Goal: Navigation & Orientation: Find specific page/section

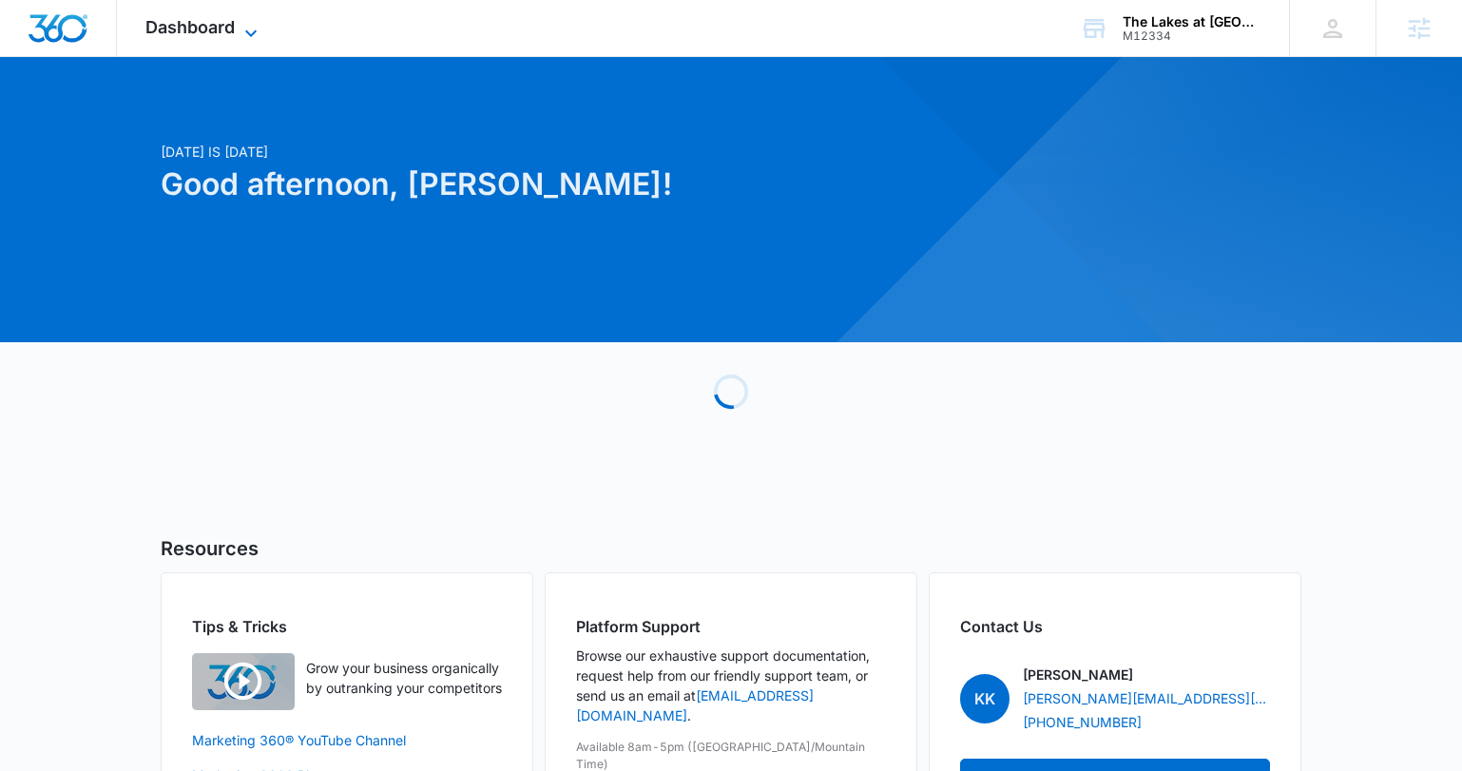
click at [177, 33] on span "Dashboard" at bounding box center [189, 27] width 89 height 20
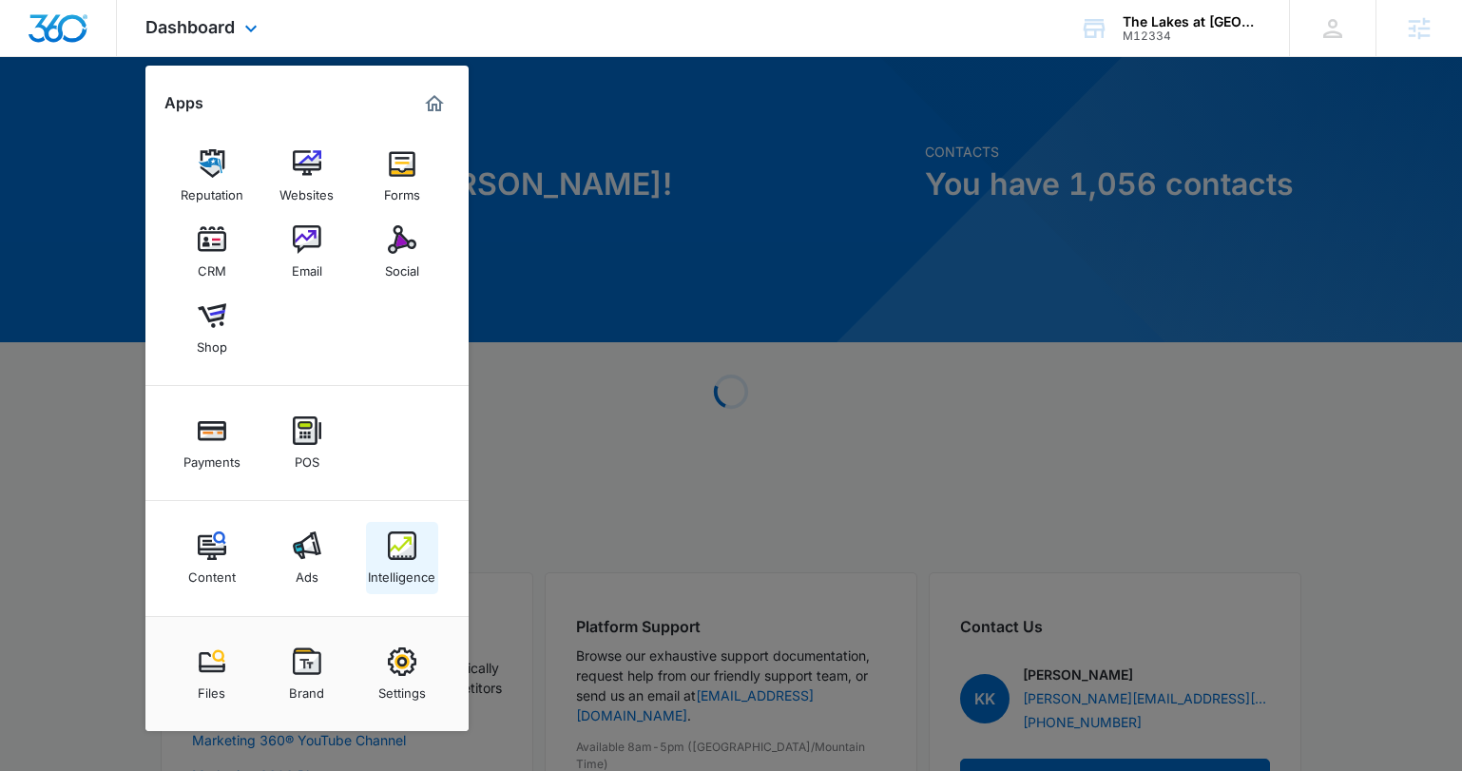
click at [404, 561] on div "Intelligence" at bounding box center [401, 572] width 67 height 25
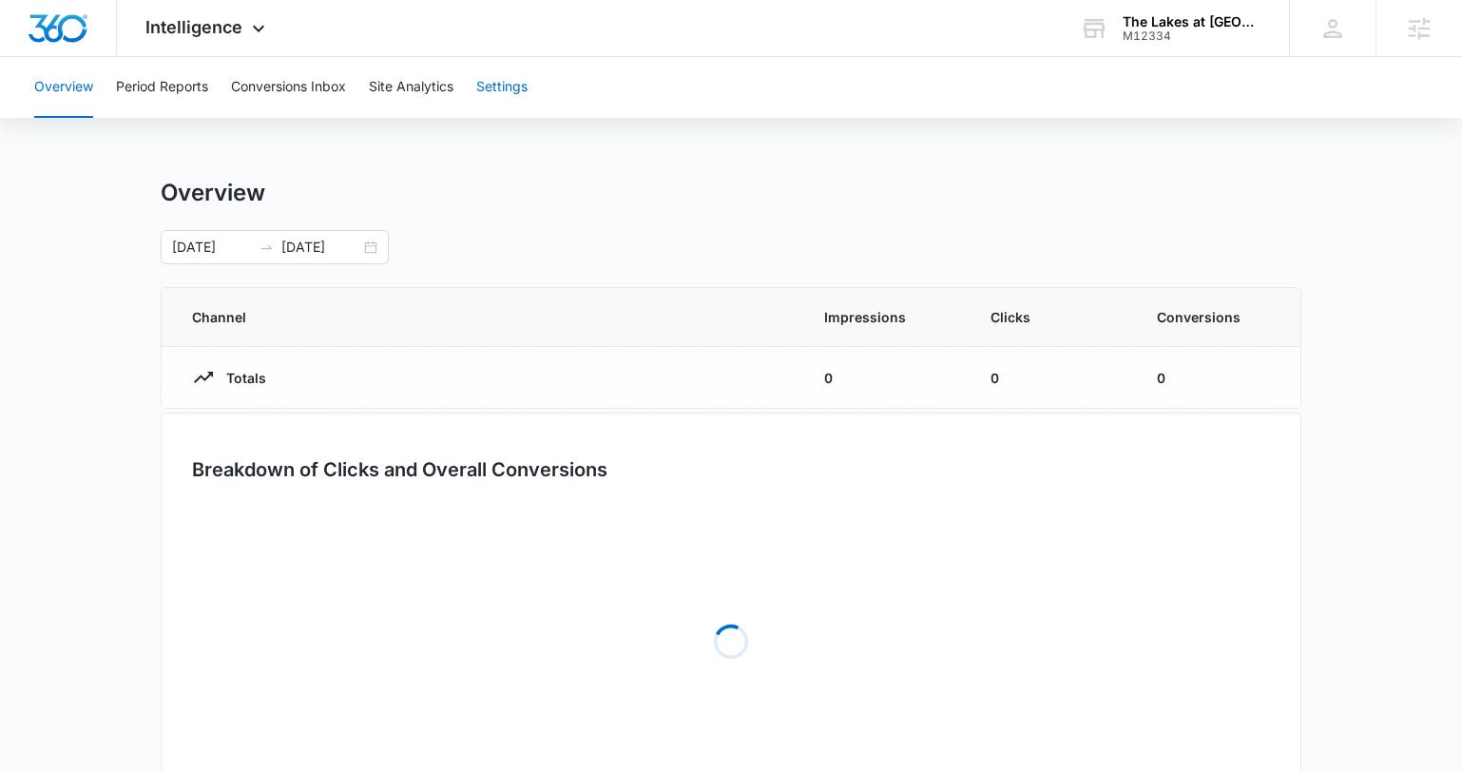
click at [511, 90] on button "Settings" at bounding box center [501, 87] width 51 height 61
